Goal: Task Accomplishment & Management: Complete application form

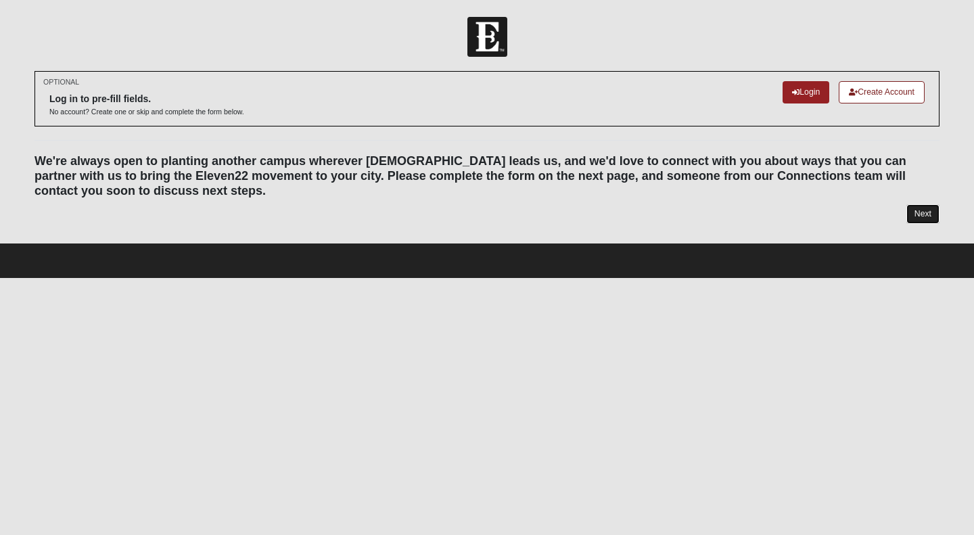
click at [921, 214] on link "Next" at bounding box center [922, 214] width 33 height 20
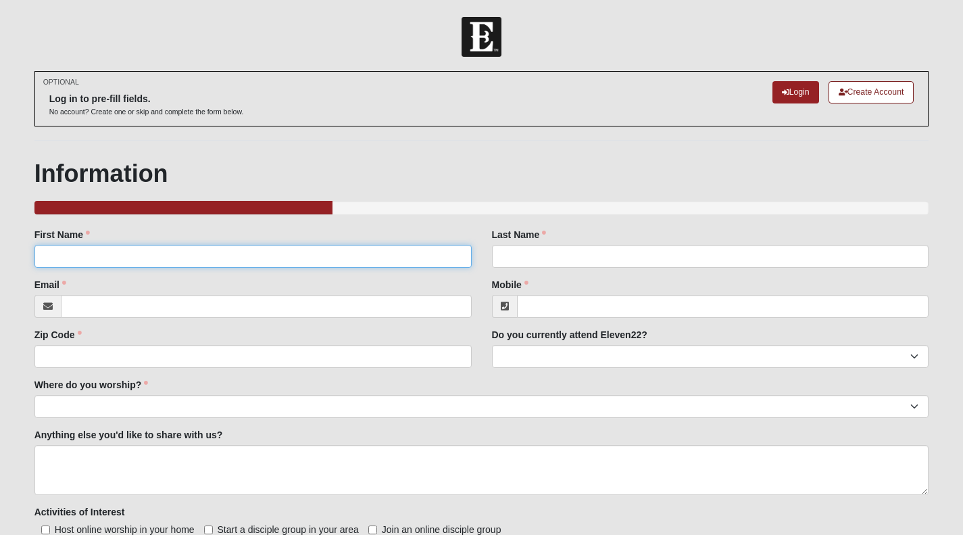
drag, startPoint x: 263, startPoint y: 248, endPoint x: 260, endPoint y: 255, distance: 7.6
click at [263, 248] on input "First Name" at bounding box center [252, 256] width 437 height 23
type input "[PERSON_NAME]"
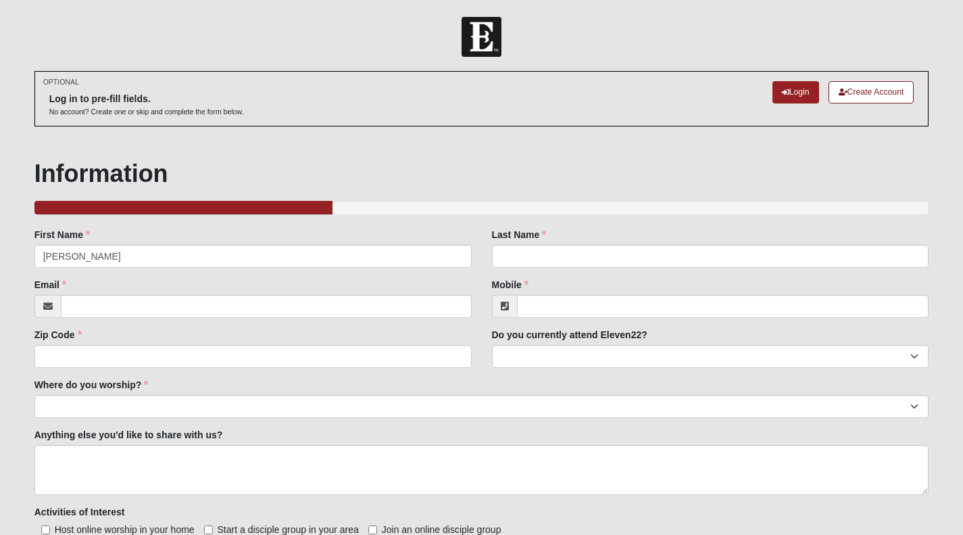
type input "[GEOGRAPHIC_DATA]"
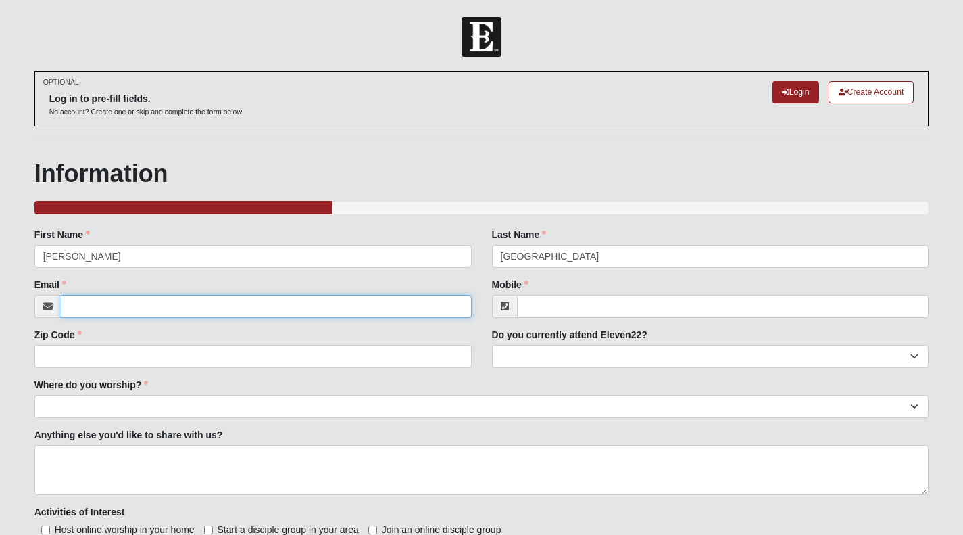
type input "[DOMAIN_NAME][EMAIL_ADDRESS][DOMAIN_NAME]"
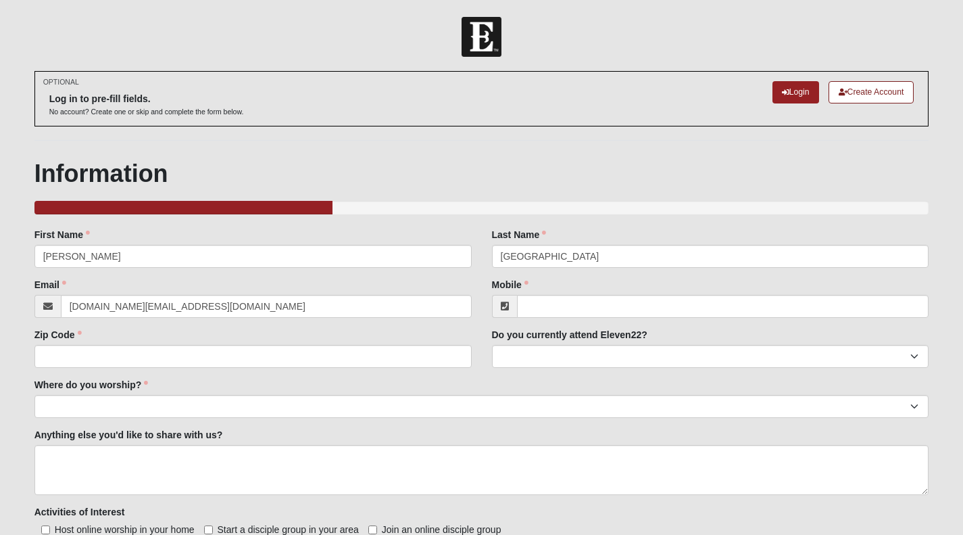
type input "8508194726"
type input "32095"
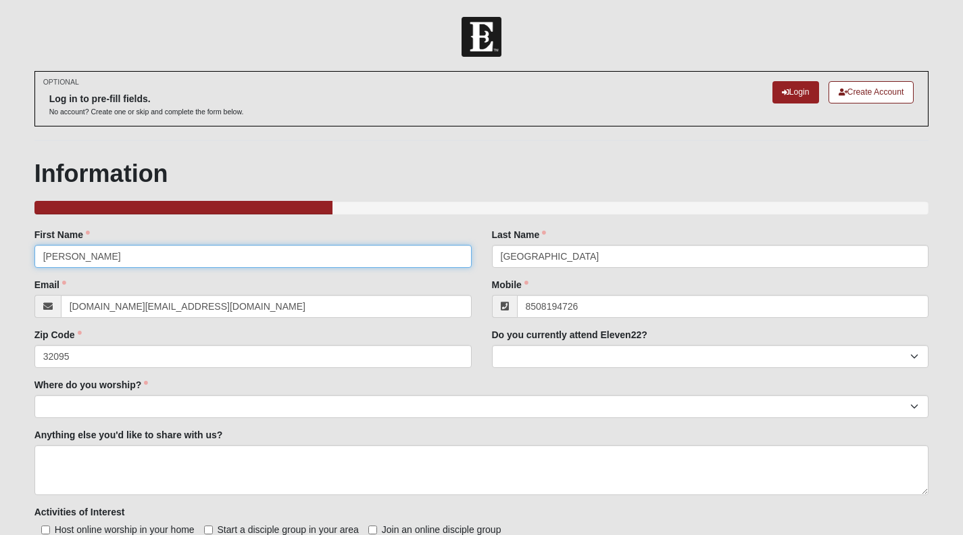
type input "[PHONE_NUMBER]"
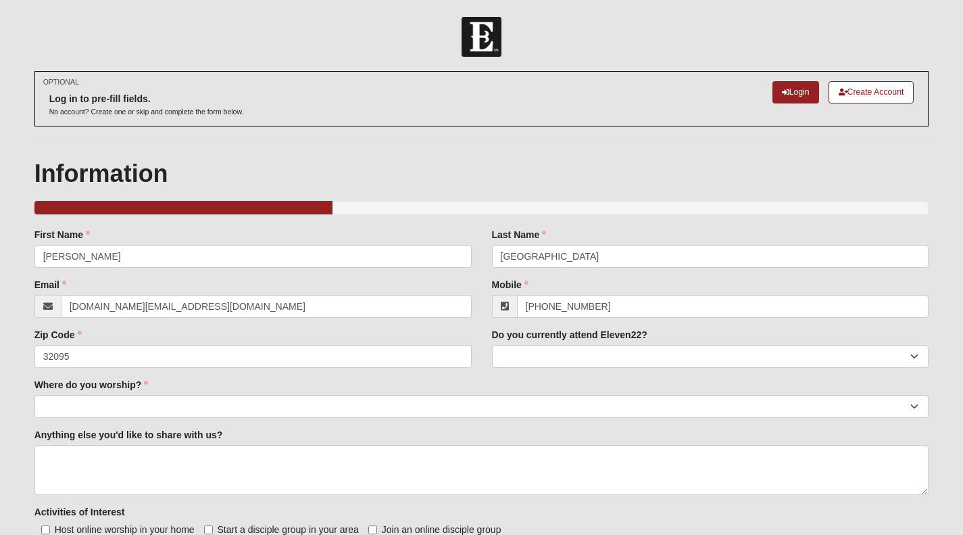
click at [734, 344] on div "Do you currently attend Eleven22? Yes No" at bounding box center [710, 348] width 437 height 40
click at [726, 347] on select "Yes No" at bounding box center [710, 356] width 437 height 23
select select "Yes"
click at [492, 345] on select "Yes No" at bounding box center [710, 356] width 437 height 23
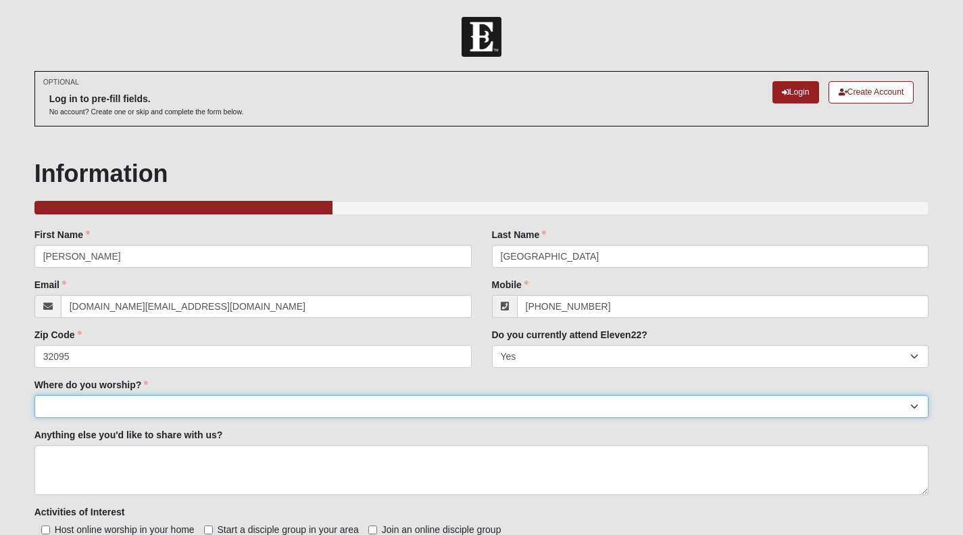
click at [78, 404] on select "Arlington Baymeadows Eleven22 Online [PERSON_NAME][GEOGRAPHIC_DATA] Jesup [GEOG…" at bounding box center [481, 406] width 895 height 23
select select "11"
click at [34, 395] on select "Arlington Baymeadows Eleven22 Online [PERSON_NAME][GEOGRAPHIC_DATA] Jesup [GEOG…" at bounding box center [481, 406] width 895 height 23
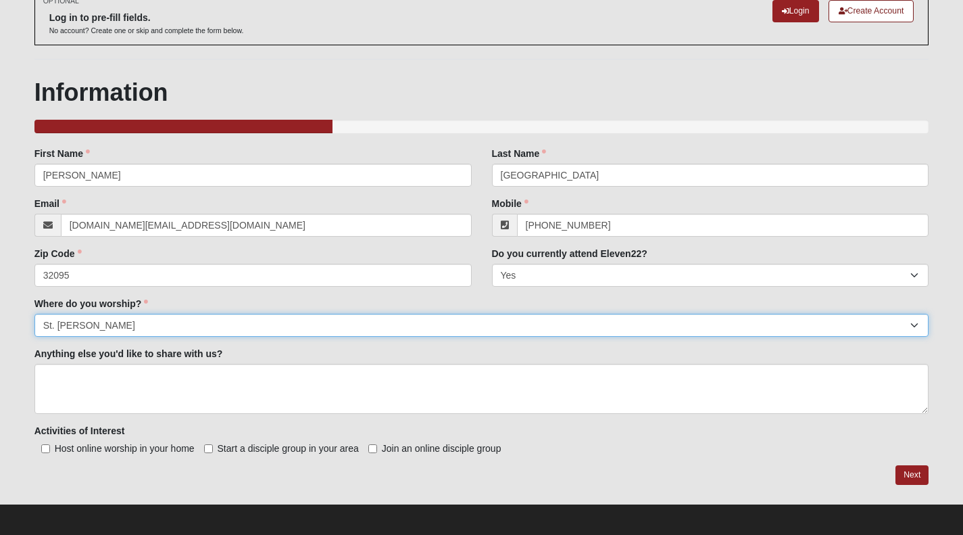
scroll to position [85, 0]
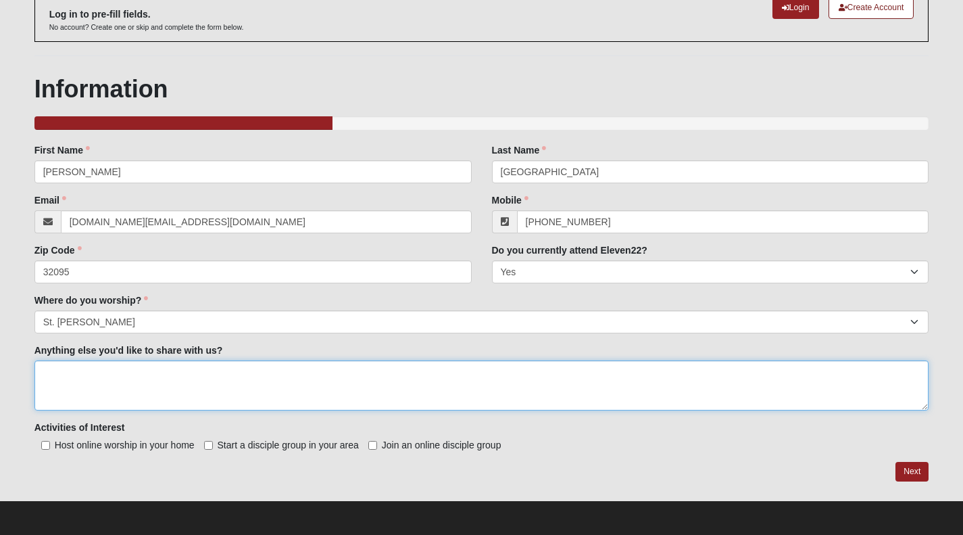
click at [260, 387] on textarea "Anything else you'd like to share with us?" at bounding box center [481, 385] width 895 height 50
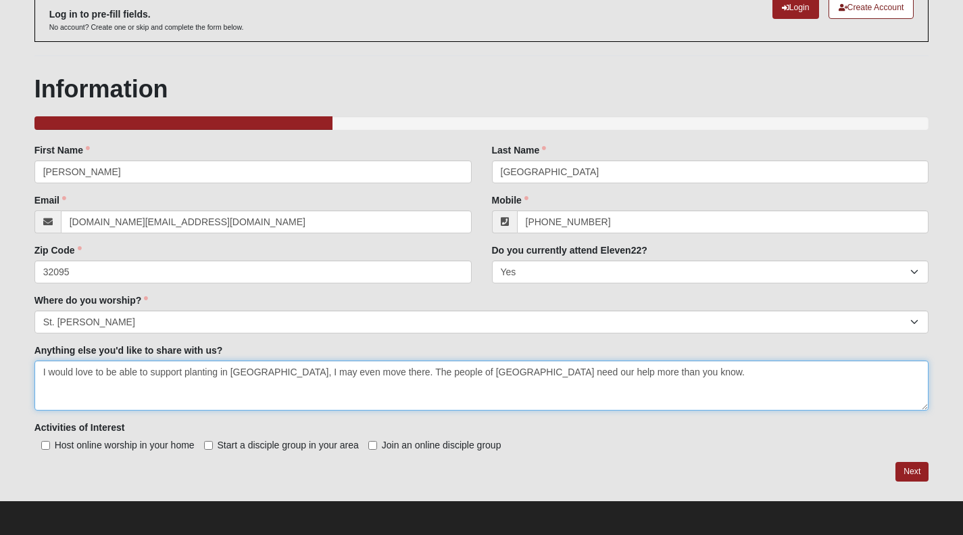
type textarea "I would love to be able to support planting in [GEOGRAPHIC_DATA], I may even mo…"
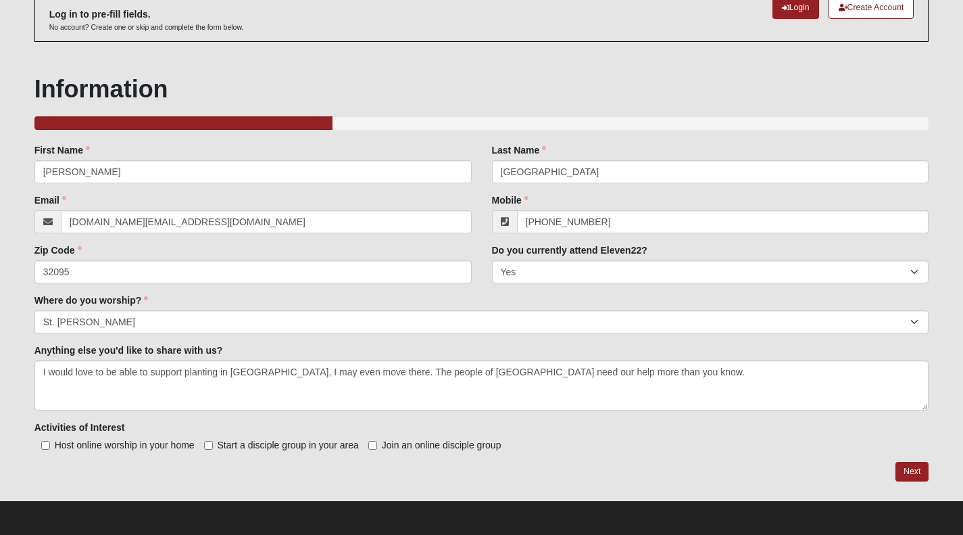
click at [156, 444] on span "Host online worship in your home" at bounding box center [125, 444] width 140 height 11
click at [50, 444] on input "Host online worship in your home" at bounding box center [45, 445] width 9 height 9
checkbox input "true"
click at [272, 448] on span "Start a disciple group in your area" at bounding box center [288, 444] width 141 height 11
click at [213, 448] on input "Start a disciple group in your area" at bounding box center [208, 445] width 9 height 9
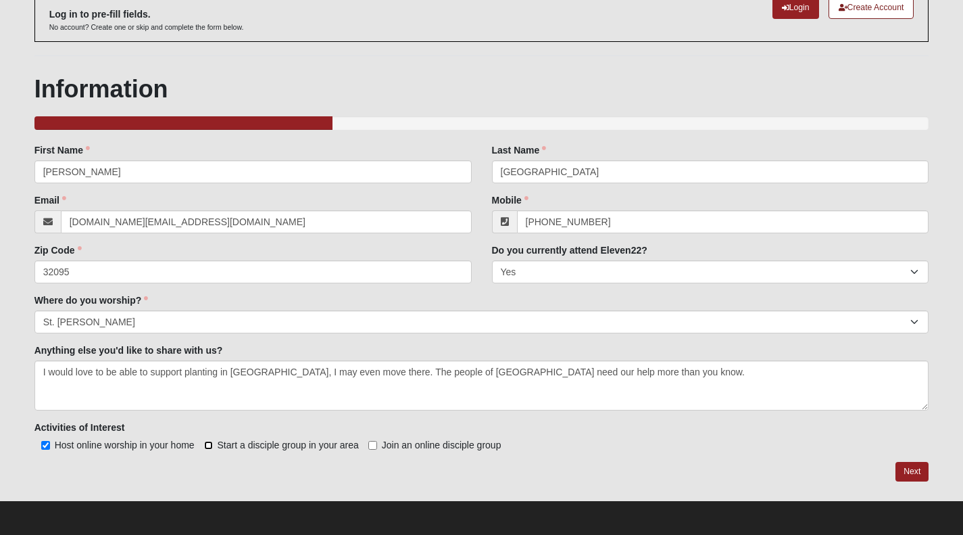
checkbox input "true"
click at [435, 440] on span "Join an online disciple group" at bounding box center [442, 444] width 120 height 11
click at [377, 441] on input "Join an online disciple group" at bounding box center [372, 445] width 9 height 9
checkbox input "true"
click at [917, 469] on link "Next" at bounding box center [912, 472] width 33 height 20
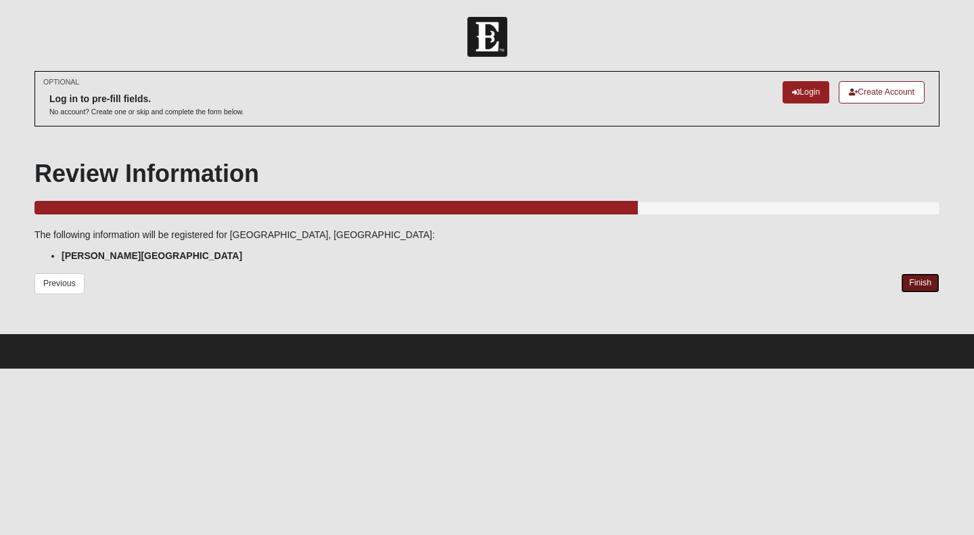
click at [927, 289] on link "Finish" at bounding box center [920, 283] width 39 height 20
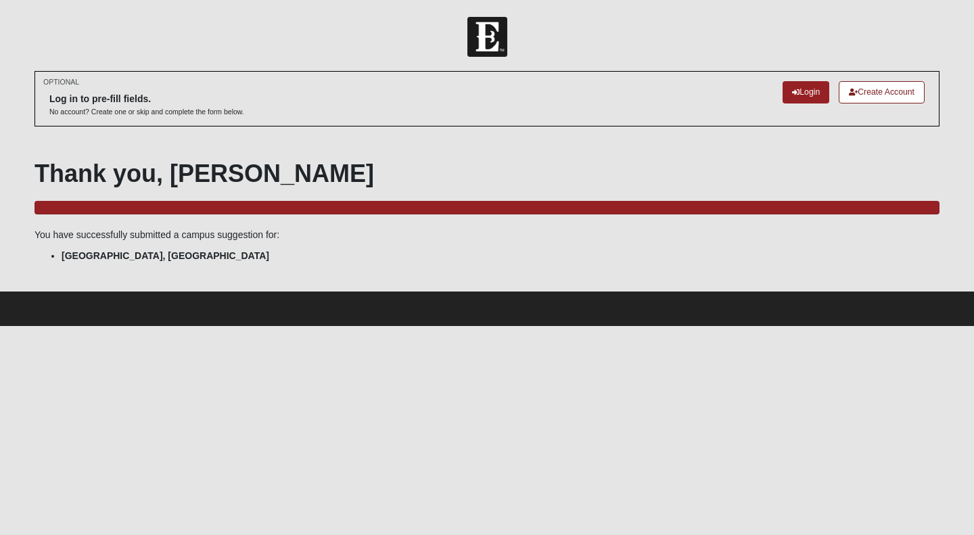
drag, startPoint x: 92, startPoint y: 226, endPoint x: 283, endPoint y: 238, distance: 191.7
click at [283, 238] on div "Thank you, [PERSON_NAME] 100.0% Complete You have successfully submitted a camp…" at bounding box center [486, 210] width 905 height 103
click at [283, 238] on p "You have successfully submitted a campus suggestion for:" at bounding box center [486, 235] width 905 height 14
